Goal: Task Accomplishment & Management: Manage account settings

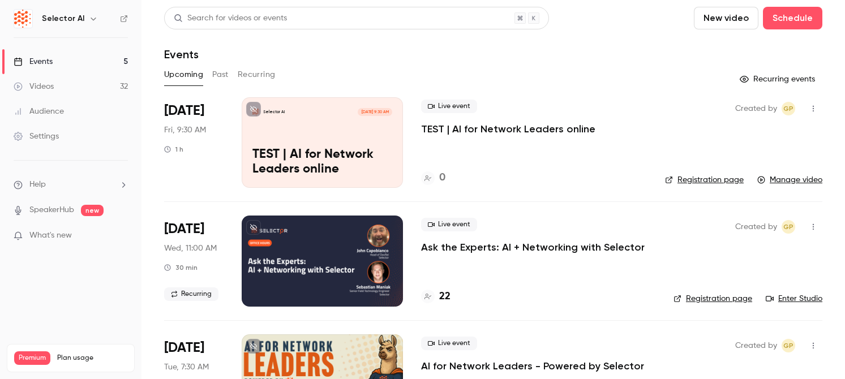
scroll to position [214, 0]
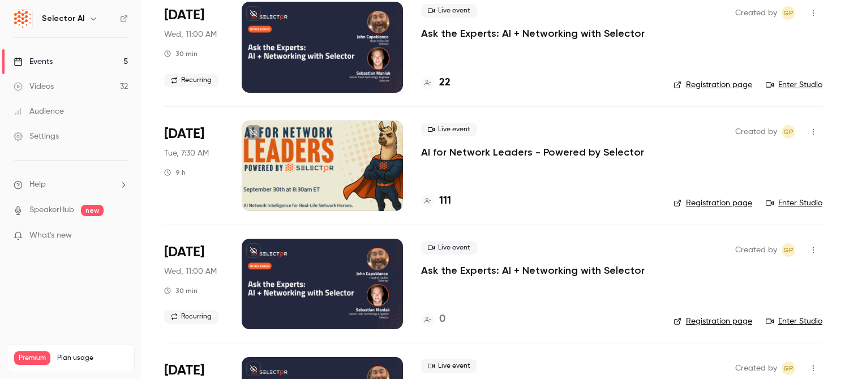
click at [317, 278] on div at bounding box center [322, 284] width 161 height 91
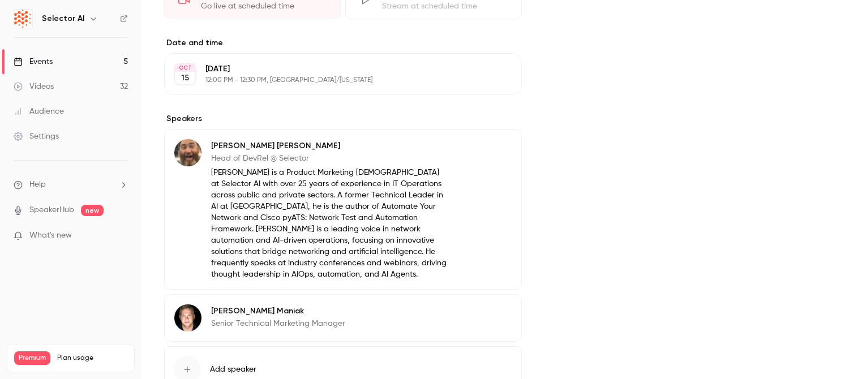
scroll to position [408, 0]
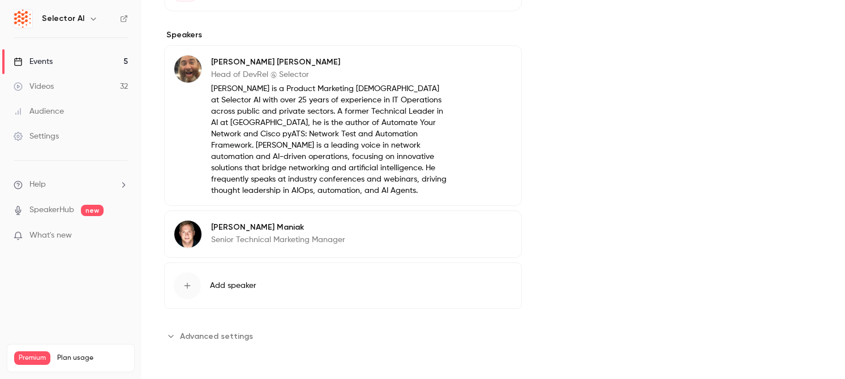
click at [362, 232] on div "[PERSON_NAME] Senior Technical Marketing Manager Edit" at bounding box center [343, 235] width 358 height 48
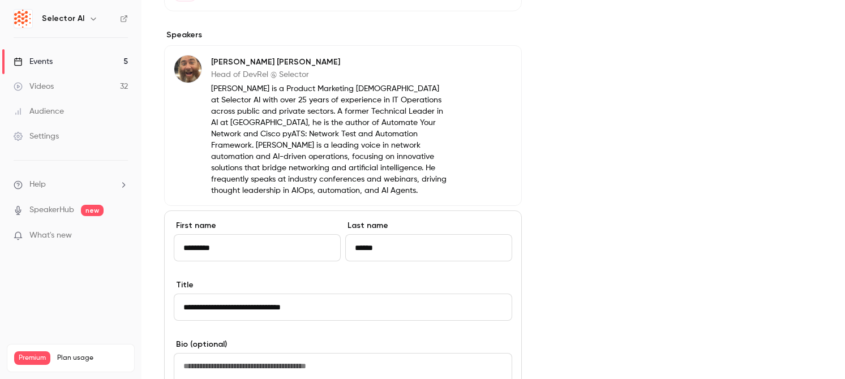
click at [257, 309] on input "**********" at bounding box center [343, 307] width 339 height 27
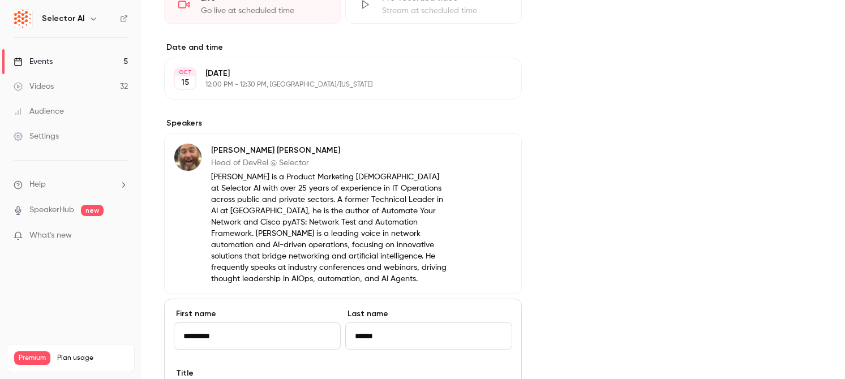
scroll to position [0, 0]
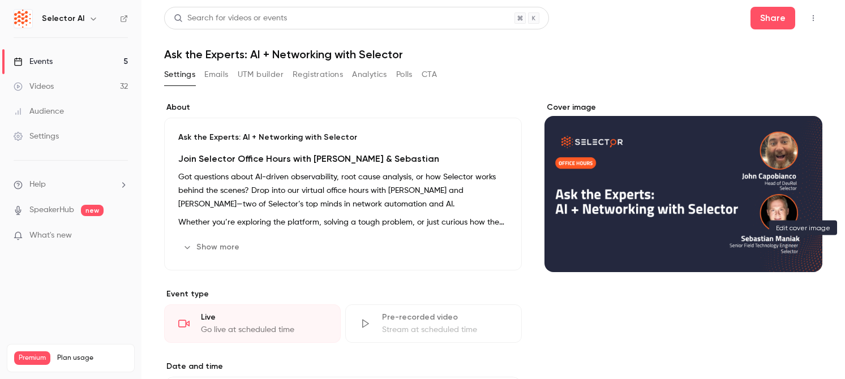
click at [796, 250] on icon "Cover image" at bounding box center [802, 251] width 12 height 9
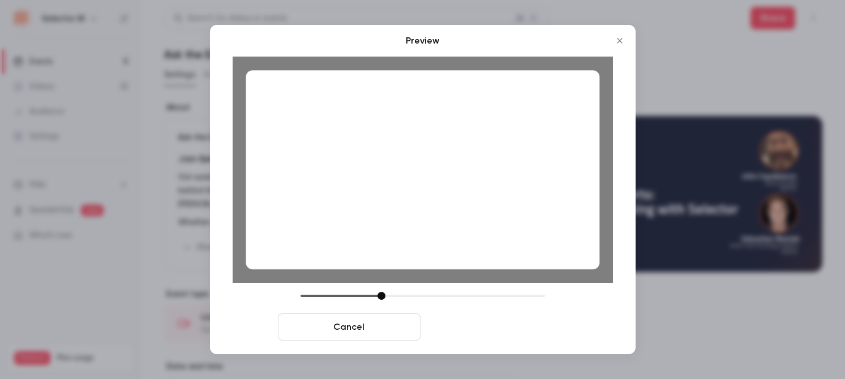
click at [543, 333] on button "Save cover" at bounding box center [496, 327] width 143 height 27
click at [524, 325] on button "Save cover" at bounding box center [496, 327] width 143 height 27
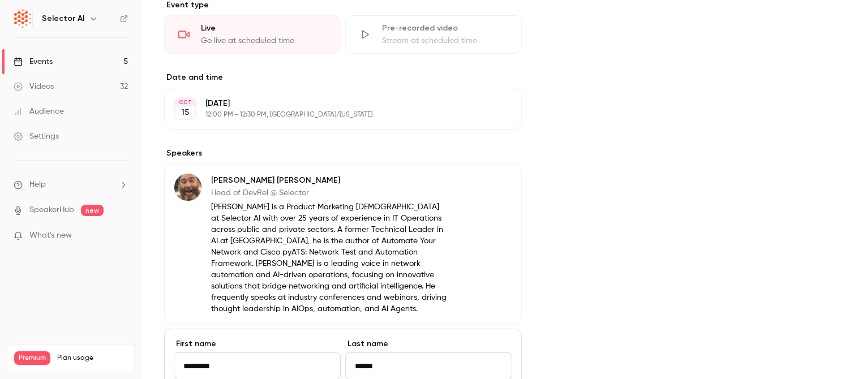
scroll to position [3, 0]
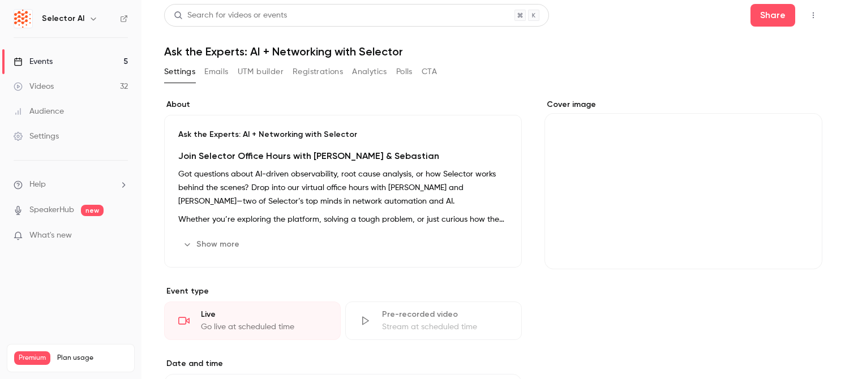
click at [120, 63] on link "Events 5" at bounding box center [71, 61] width 142 height 25
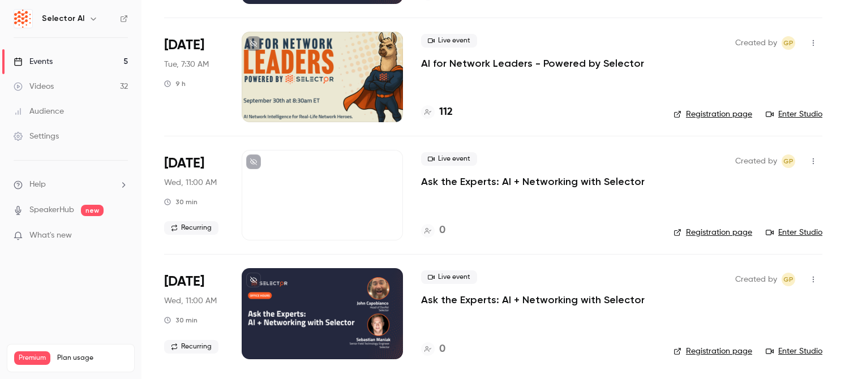
scroll to position [298, 0]
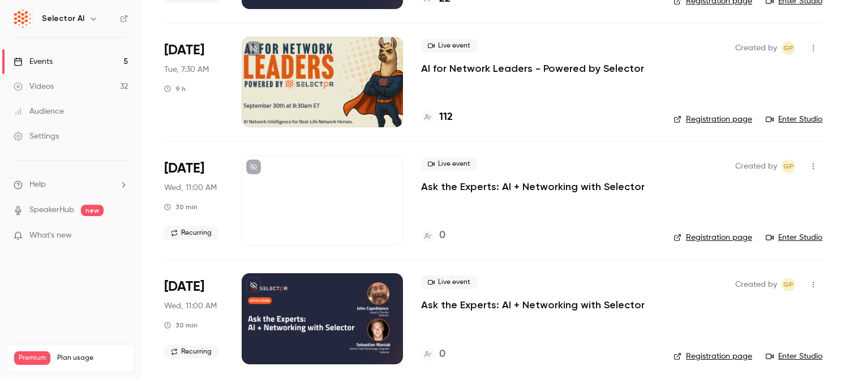
click at [335, 226] on div at bounding box center [322, 200] width 161 height 91
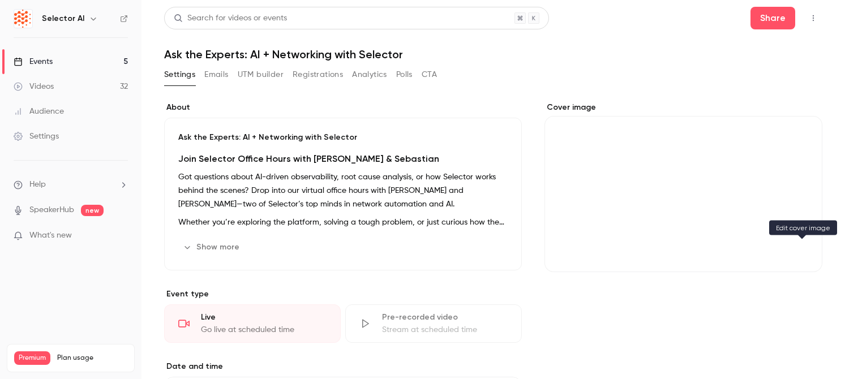
click at [806, 250] on icon "Cover image" at bounding box center [802, 251] width 12 height 9
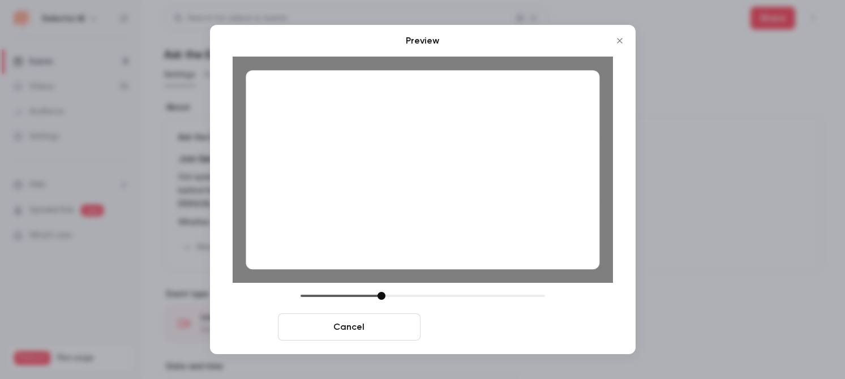
click at [521, 324] on button "Save cover" at bounding box center [496, 327] width 143 height 27
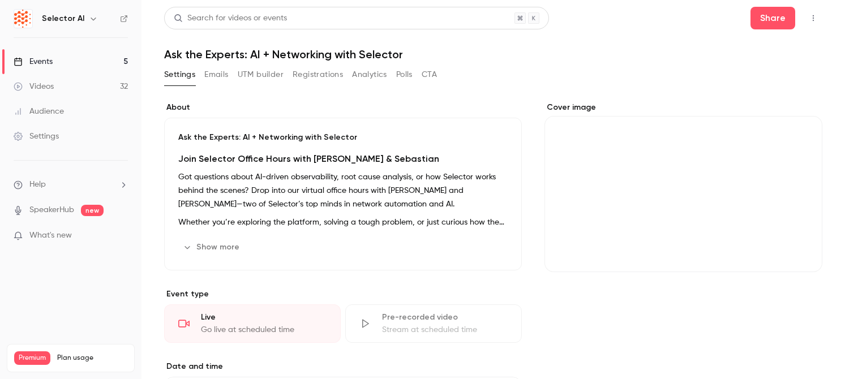
click at [85, 57] on link "Events 5" at bounding box center [71, 61] width 142 height 25
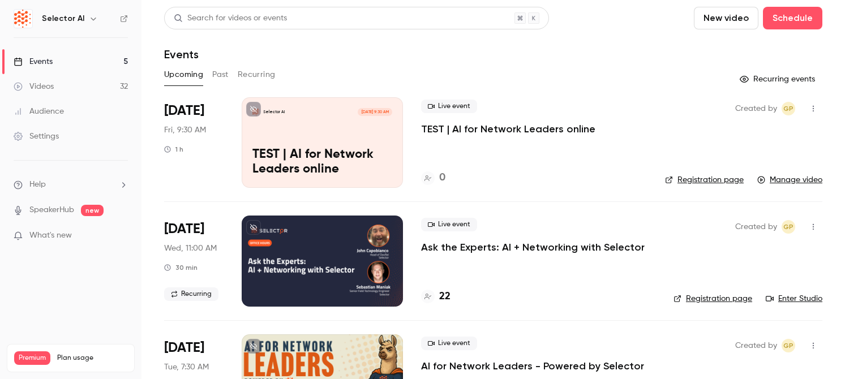
click at [246, 74] on button "Recurring" at bounding box center [257, 75] width 38 height 18
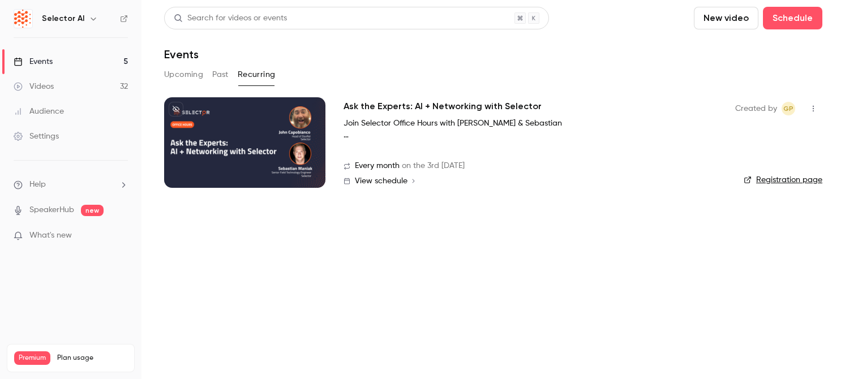
click at [300, 121] on div at bounding box center [244, 142] width 161 height 91
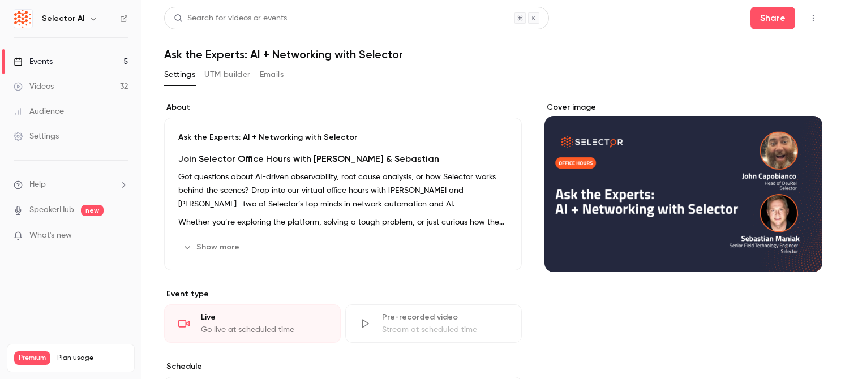
click at [803, 253] on icon "Cover image" at bounding box center [801, 252] width 7 height 7
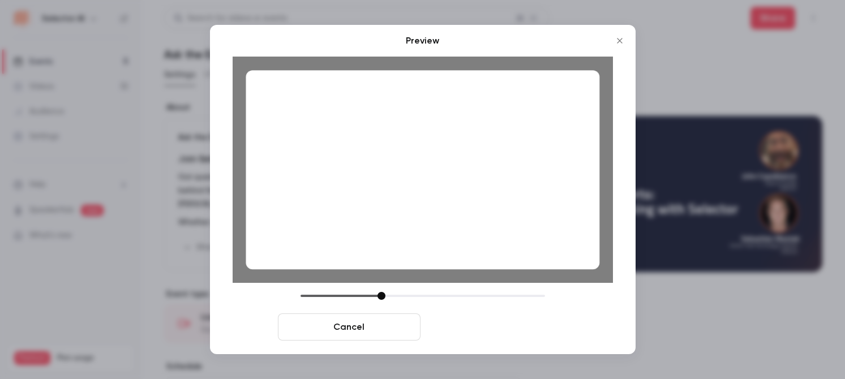
click at [481, 320] on button "Save cover" at bounding box center [496, 327] width 143 height 27
click at [482, 330] on button "Save cover" at bounding box center [496, 327] width 143 height 27
click at [509, 330] on button "Save cover" at bounding box center [496, 327] width 143 height 27
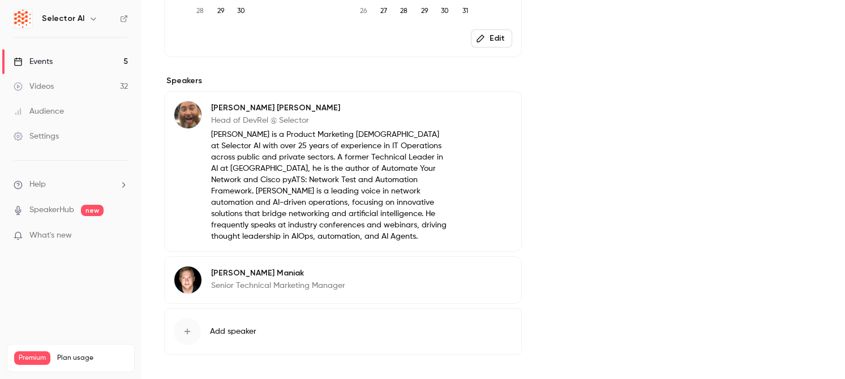
scroll to position [571, 0]
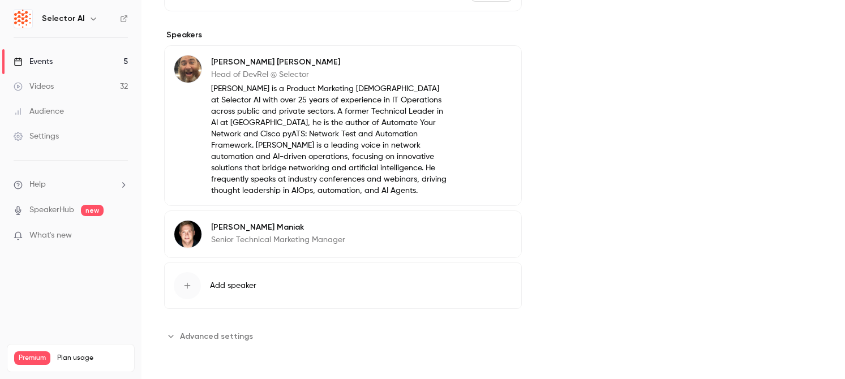
click at [45, 64] on div "Events" at bounding box center [33, 61] width 39 height 11
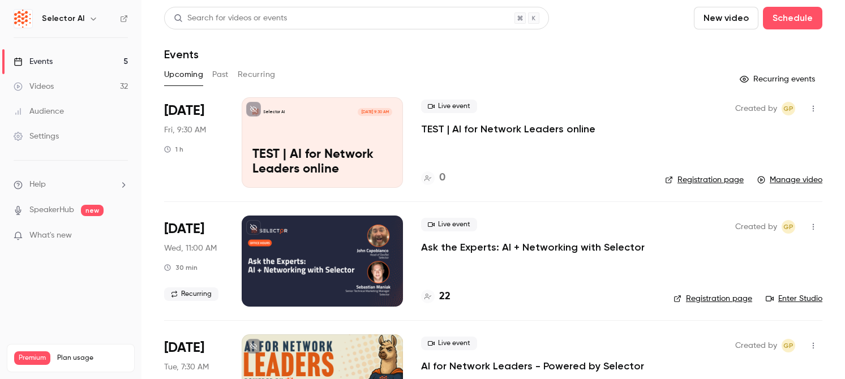
click at [309, 258] on div at bounding box center [322, 261] width 161 height 91
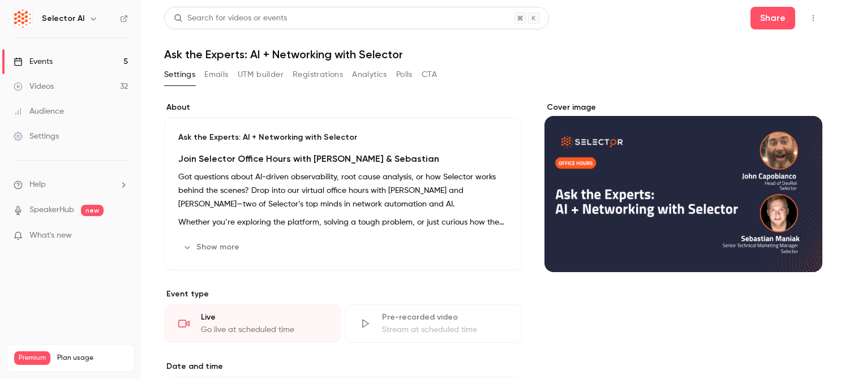
click at [316, 78] on button "Registrations" at bounding box center [318, 75] width 50 height 18
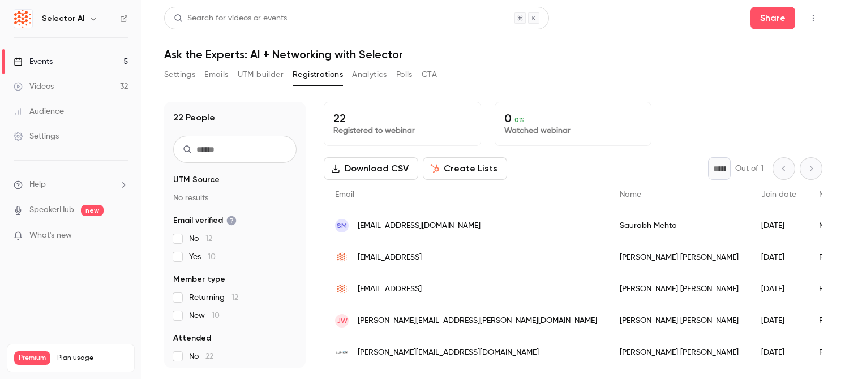
click at [463, 166] on button "Create Lists" at bounding box center [465, 168] width 84 height 23
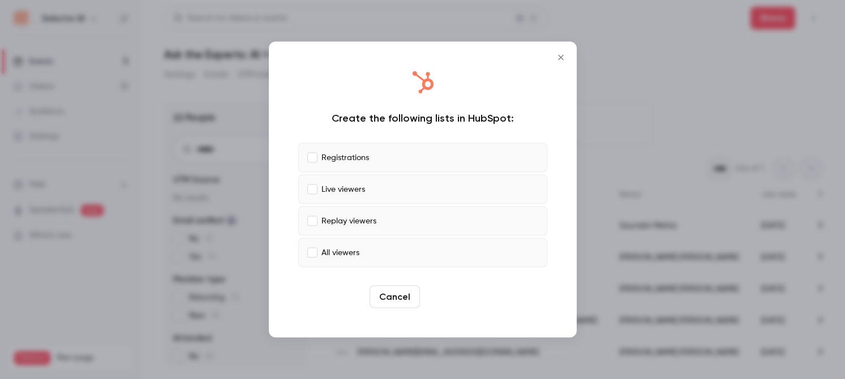
click at [452, 301] on button "Create" at bounding box center [450, 297] width 51 height 23
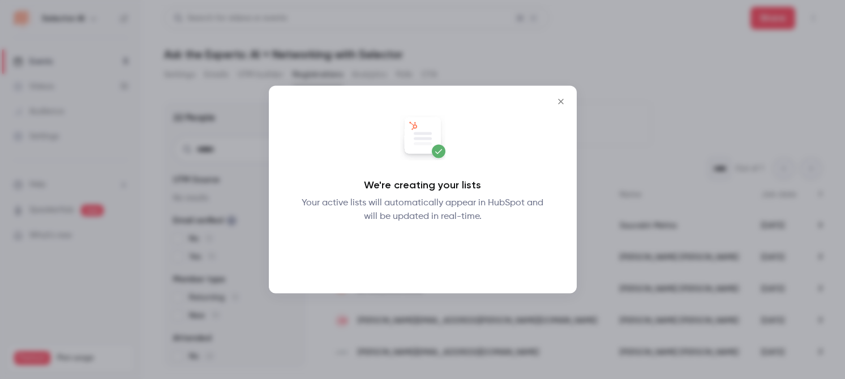
click at [427, 253] on button "Okay" at bounding box center [422, 253] width 41 height 23
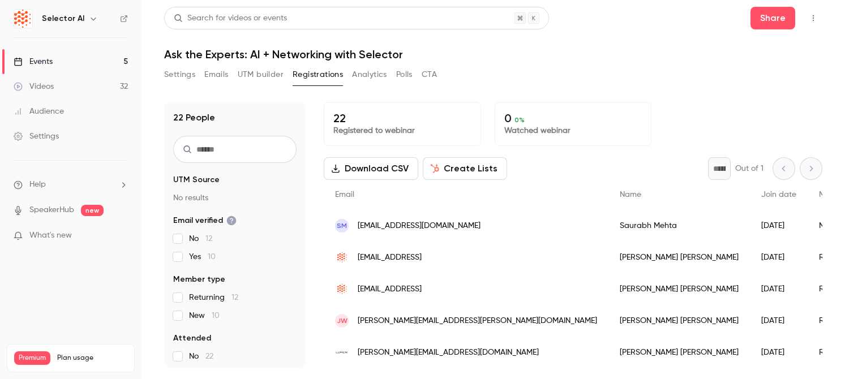
click at [182, 80] on button "Settings" at bounding box center [179, 75] width 31 height 18
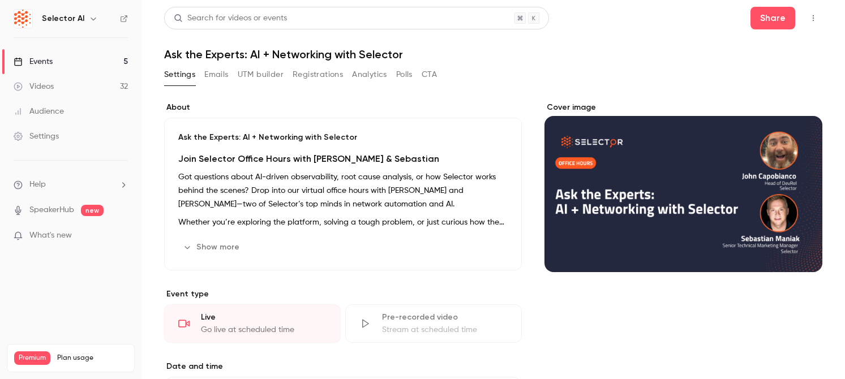
click at [396, 59] on h1 "Ask the Experts: AI + Networking with Selector" at bounding box center [493, 55] width 658 height 14
click at [353, 59] on h1 "Ask the Experts: AI + Networking with Selector" at bounding box center [493, 55] width 658 height 14
click at [208, 138] on p "Ask the Experts: AI + Networking with Selector" at bounding box center [342, 137] width 329 height 11
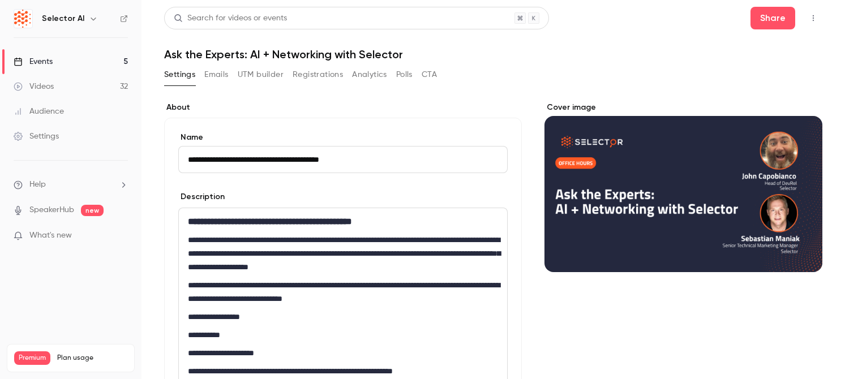
click at [190, 161] on input "**********" at bounding box center [342, 159] width 329 height 27
type input "**********"
click at [317, 119] on div "**********" at bounding box center [343, 281] width 358 height 327
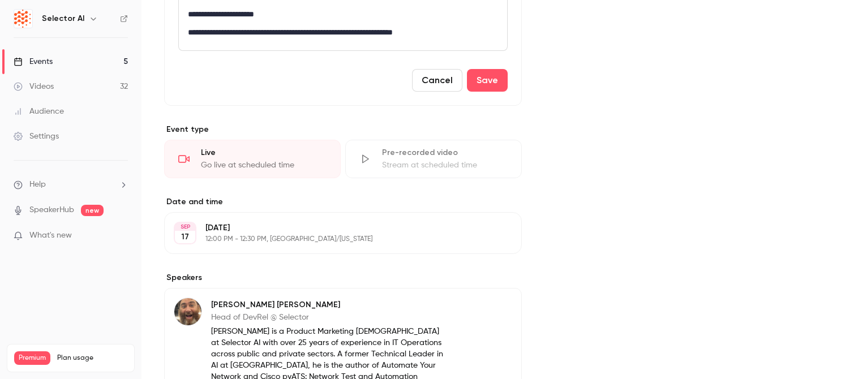
scroll to position [319, 0]
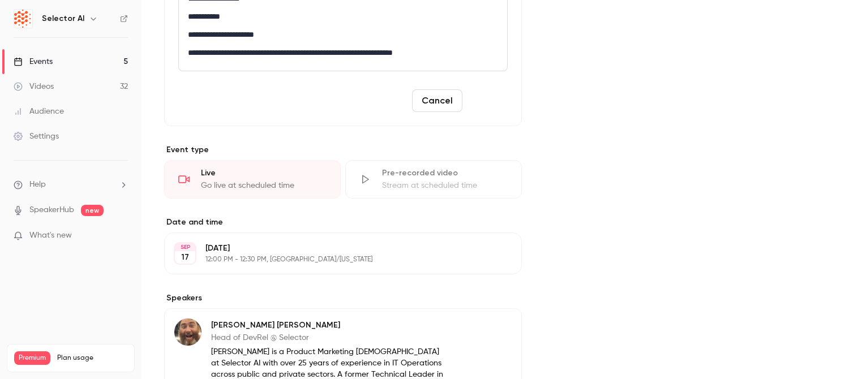
click at [490, 106] on button "Save" at bounding box center [487, 100] width 41 height 23
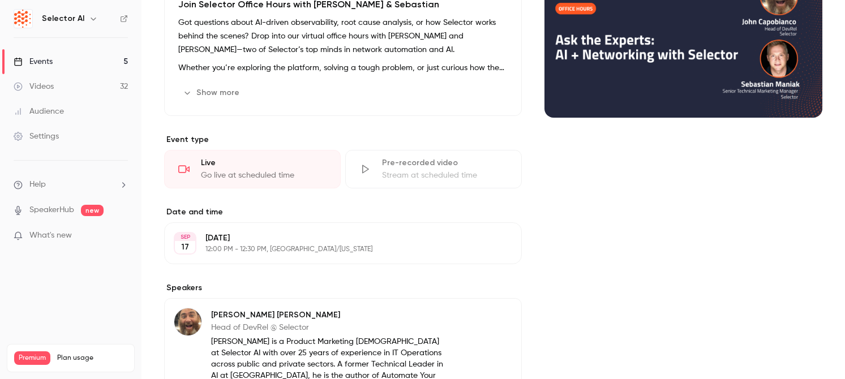
scroll to position [0, 0]
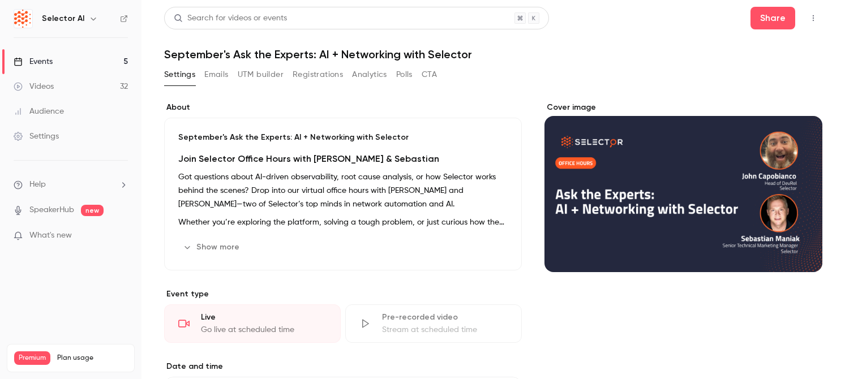
click at [311, 72] on button "Registrations" at bounding box center [318, 75] width 50 height 18
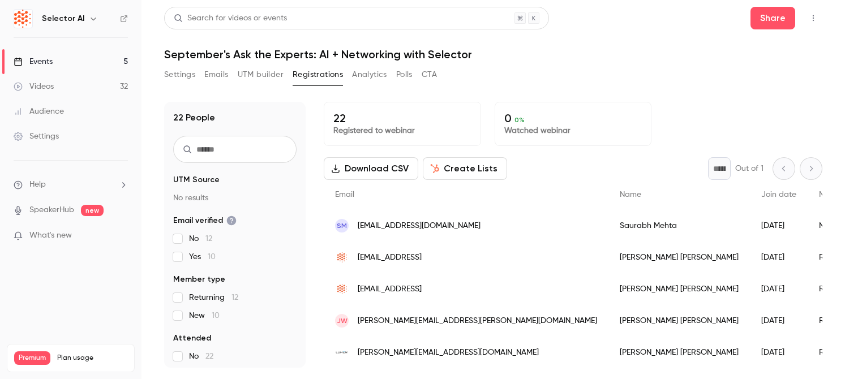
click at [455, 169] on button "Create Lists" at bounding box center [465, 168] width 84 height 23
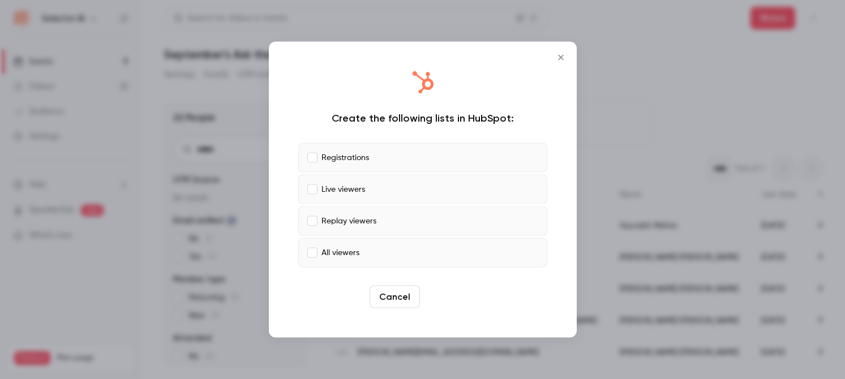
click at [446, 296] on button "Create" at bounding box center [450, 297] width 51 height 23
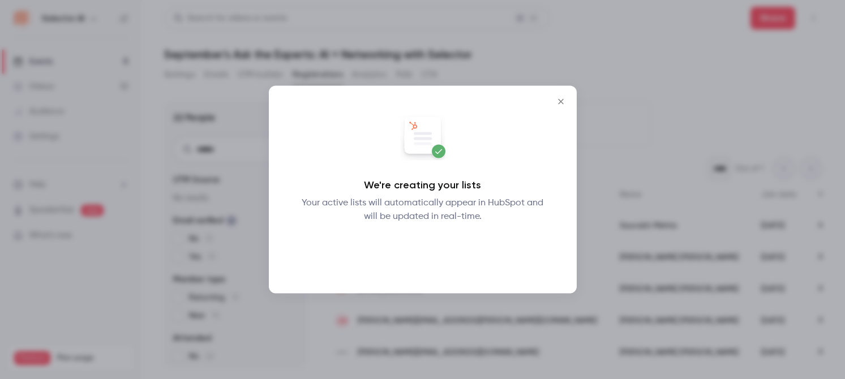
click at [433, 258] on button "Okay" at bounding box center [422, 253] width 41 height 23
